Goal: Find specific page/section: Find specific page/section

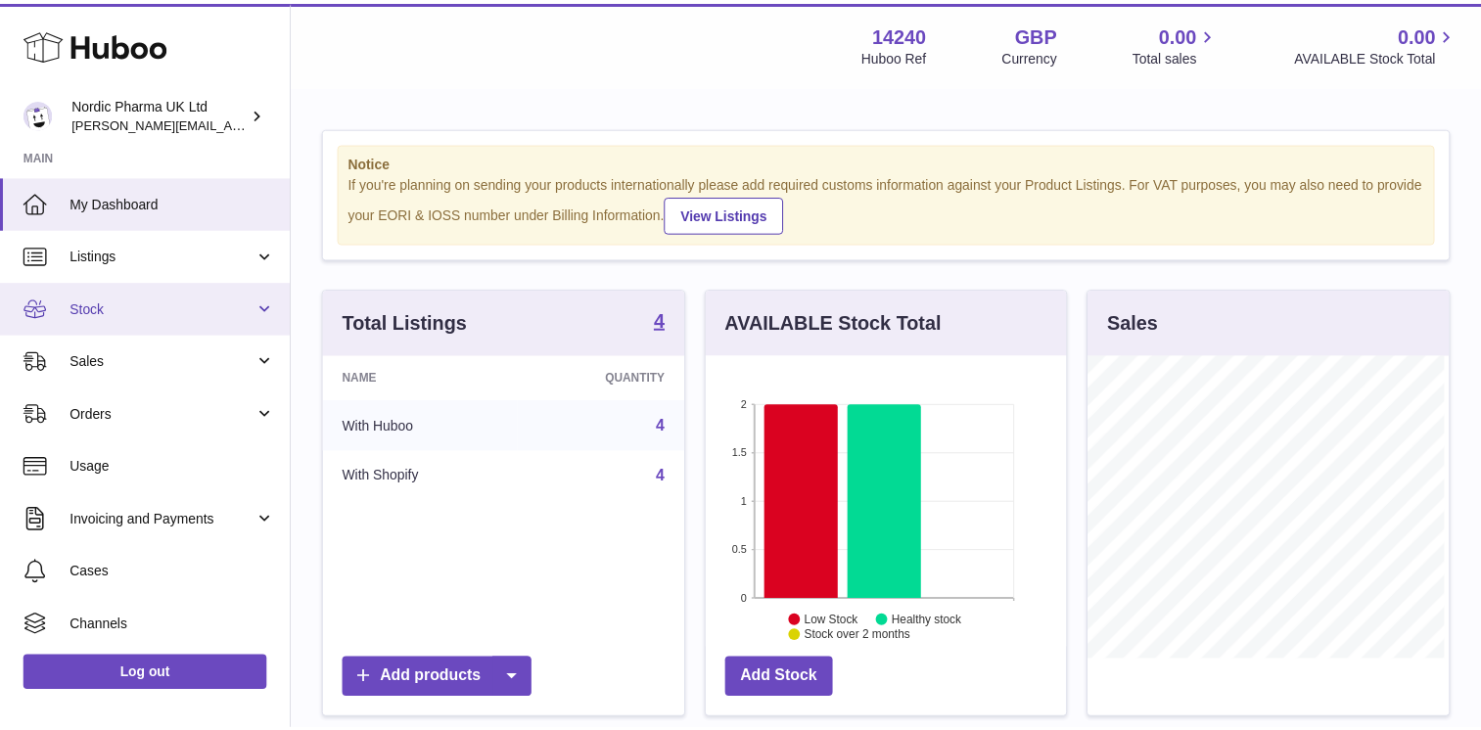
scroll to position [305, 365]
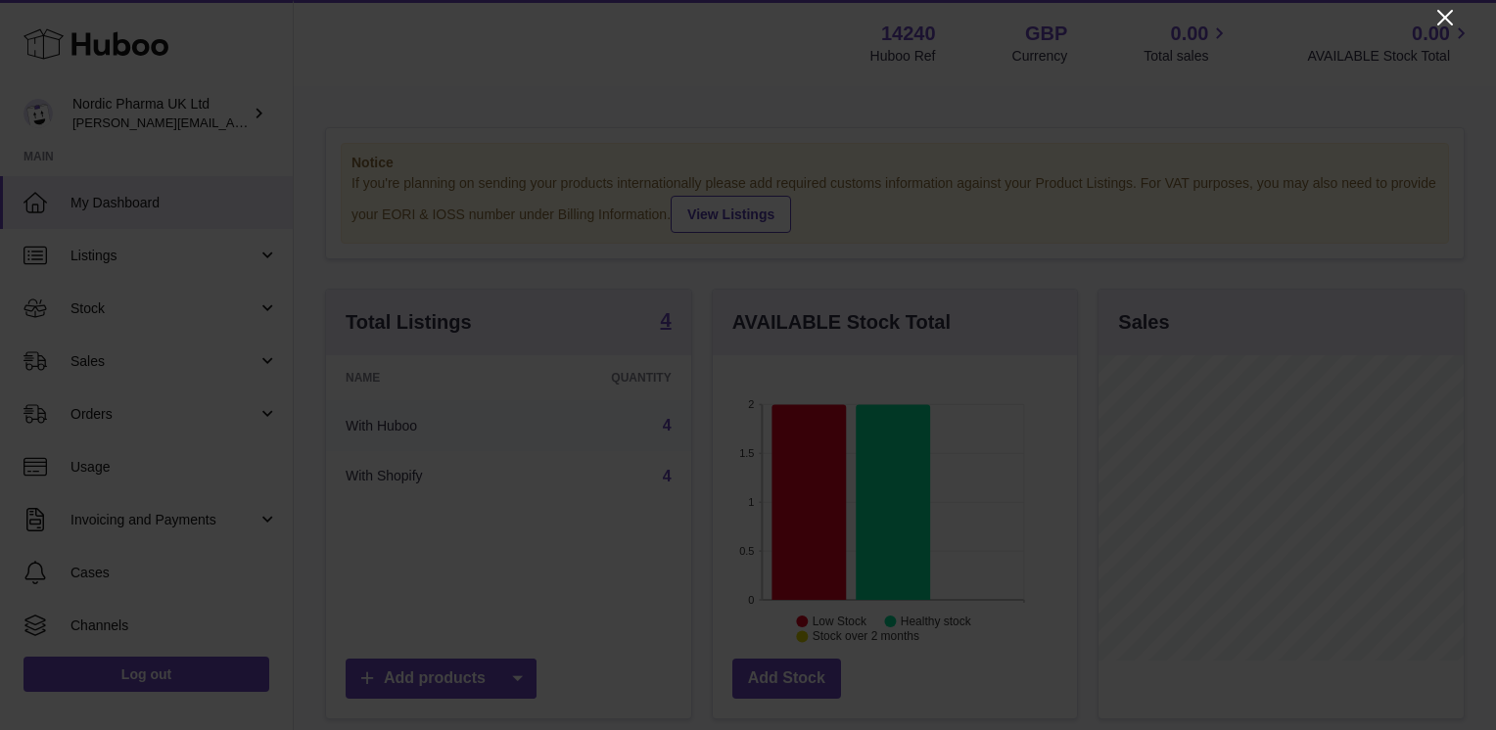
click at [1449, 17] on icon "Close" at bounding box center [1444, 17] width 23 height 23
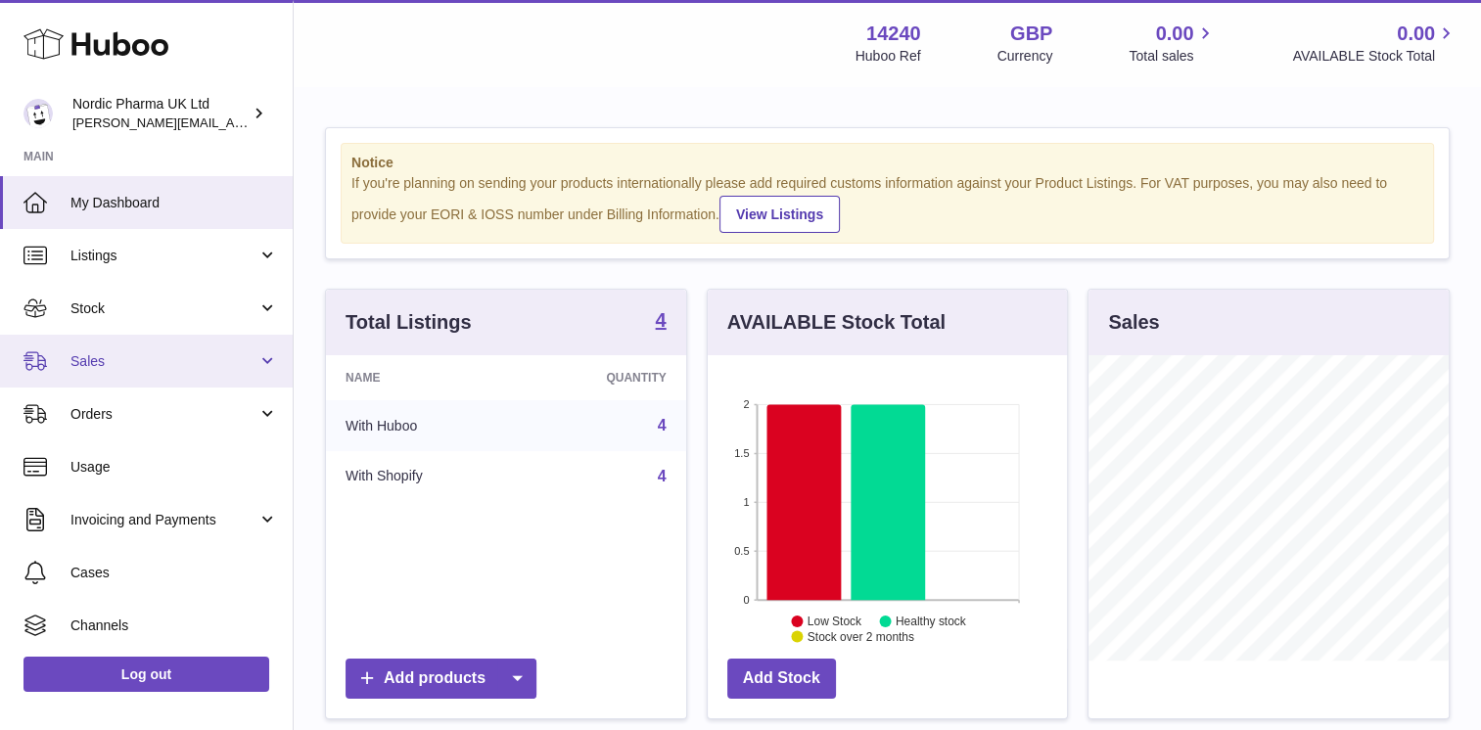
click at [231, 365] on span "Sales" at bounding box center [163, 361] width 187 height 19
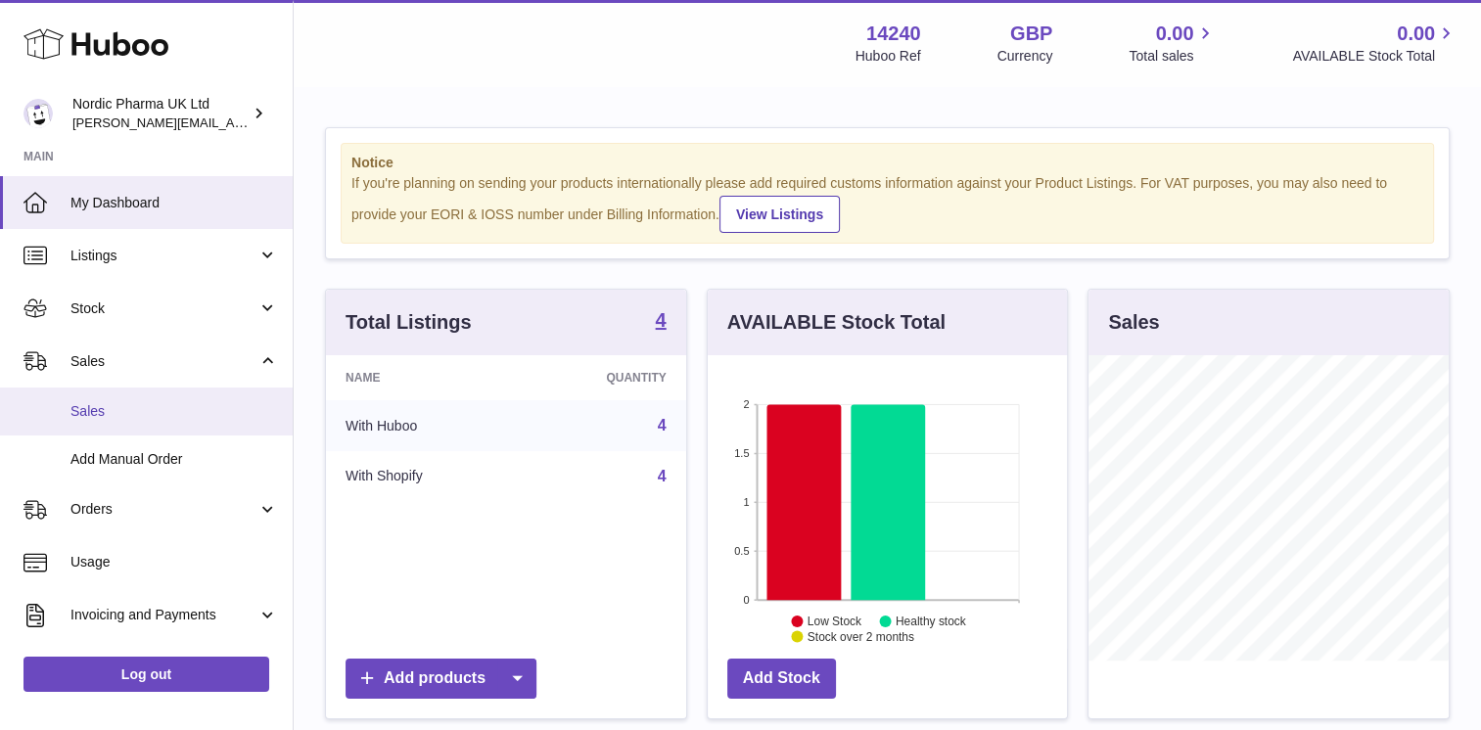
click at [204, 419] on span "Sales" at bounding box center [174, 411] width 208 height 19
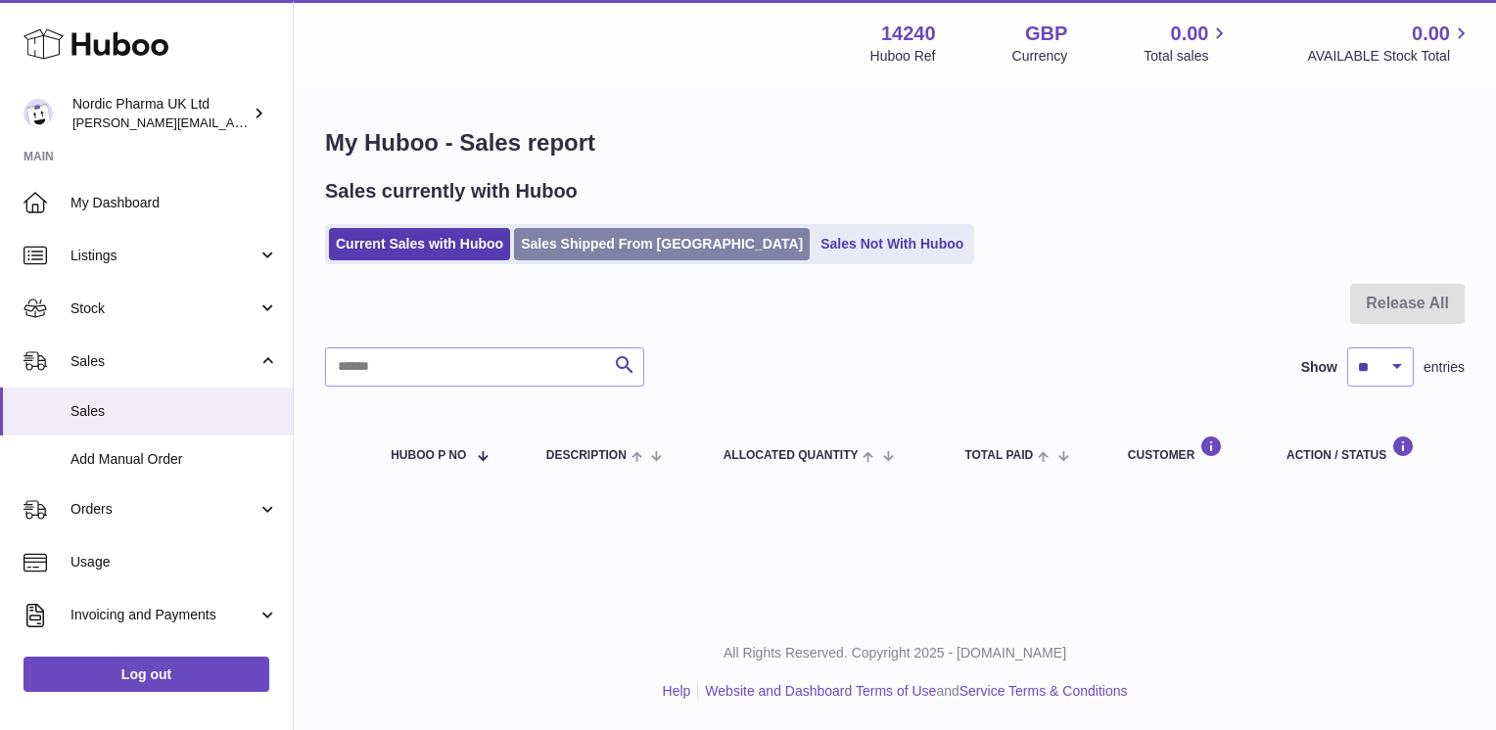
click at [578, 248] on link "Sales Shipped From [GEOGRAPHIC_DATA]" at bounding box center [662, 244] width 296 height 32
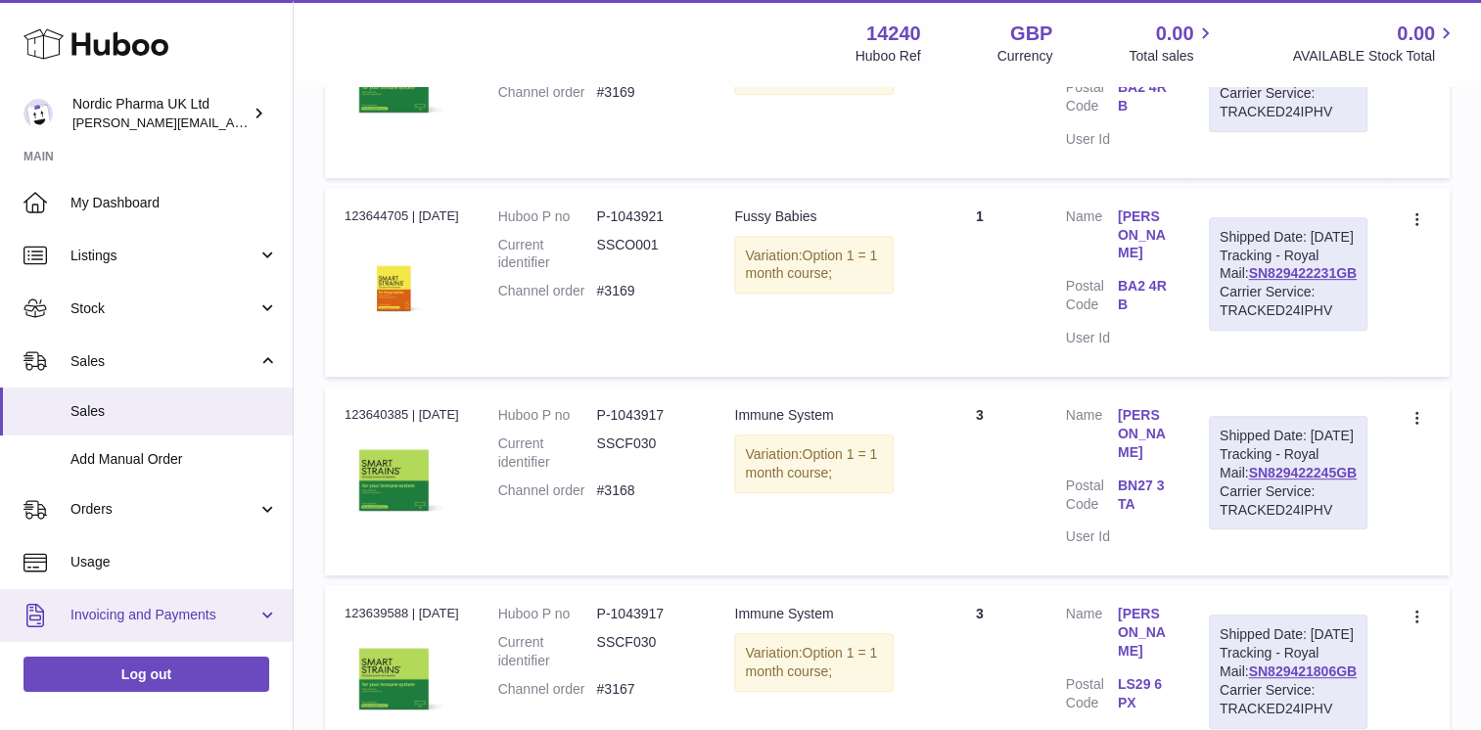
scroll to position [881, 0]
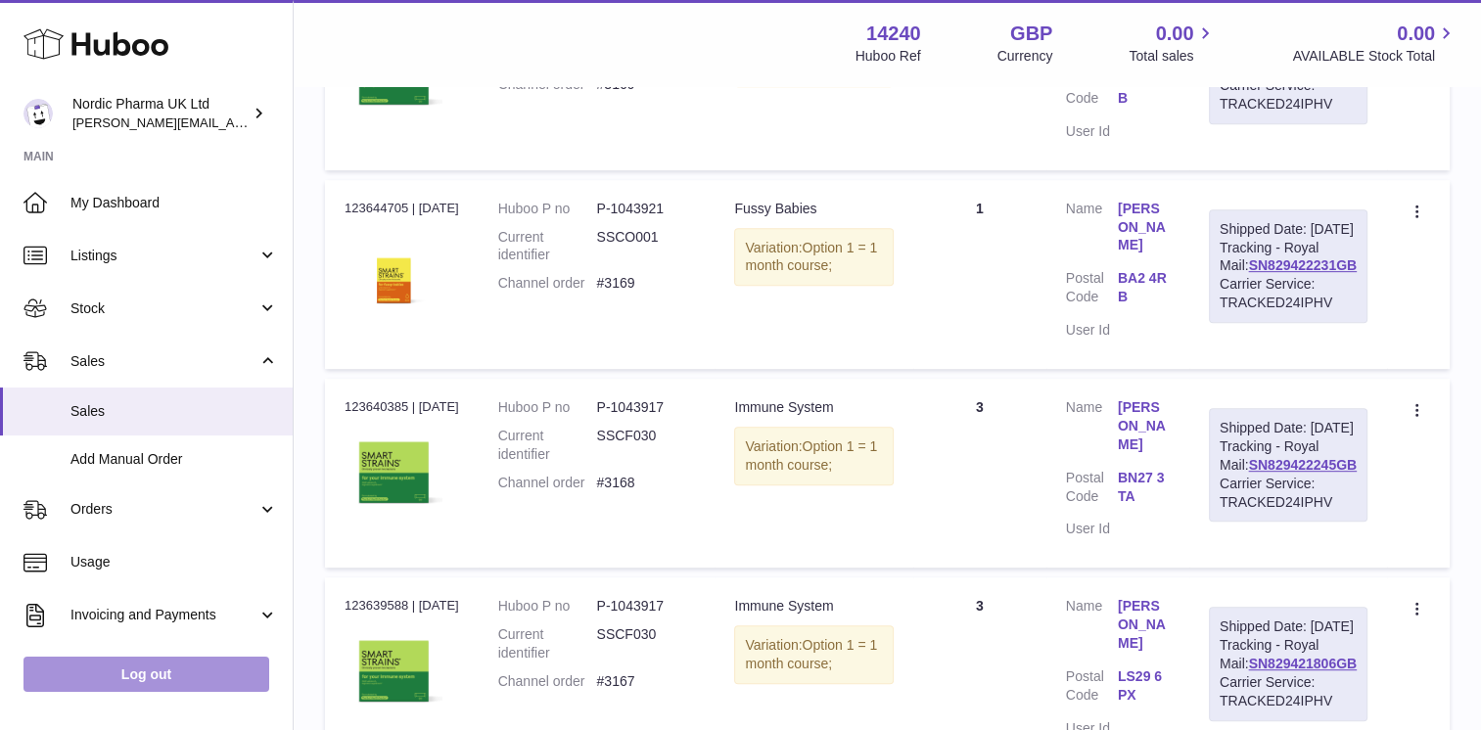
click at [168, 681] on link "Log out" at bounding box center [146, 674] width 246 height 35
